Goal: Task Accomplishment & Management: Use online tool/utility

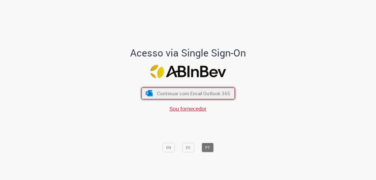
click at [165, 94] on span "Continuar com Email Outlook 365" at bounding box center [193, 93] width 73 height 6
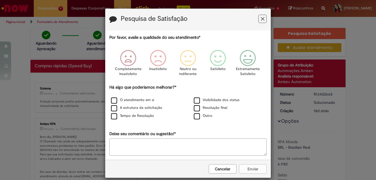
click at [261, 19] on icon "Feedback" at bounding box center [263, 19] width 4 height 6
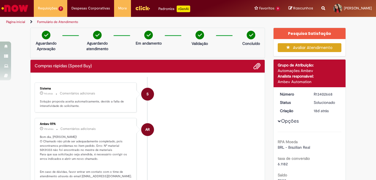
click at [140, 8] on img "Menu Cabeçalho" at bounding box center [142, 8] width 15 height 8
